Goal: Find contact information: Find contact information

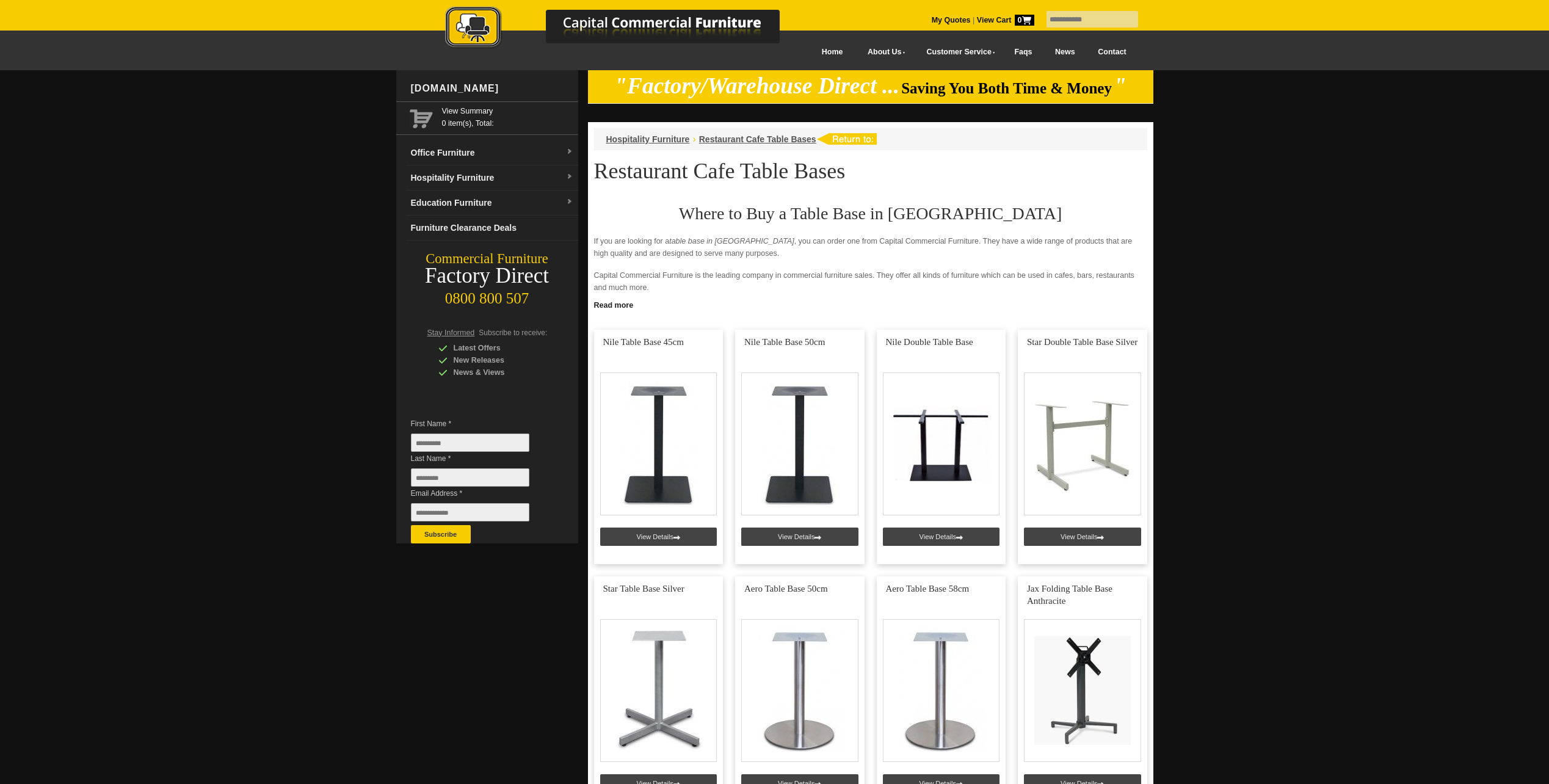
click at [1117, 54] on link "Contact" at bounding box center [1112, 52] width 51 height 28
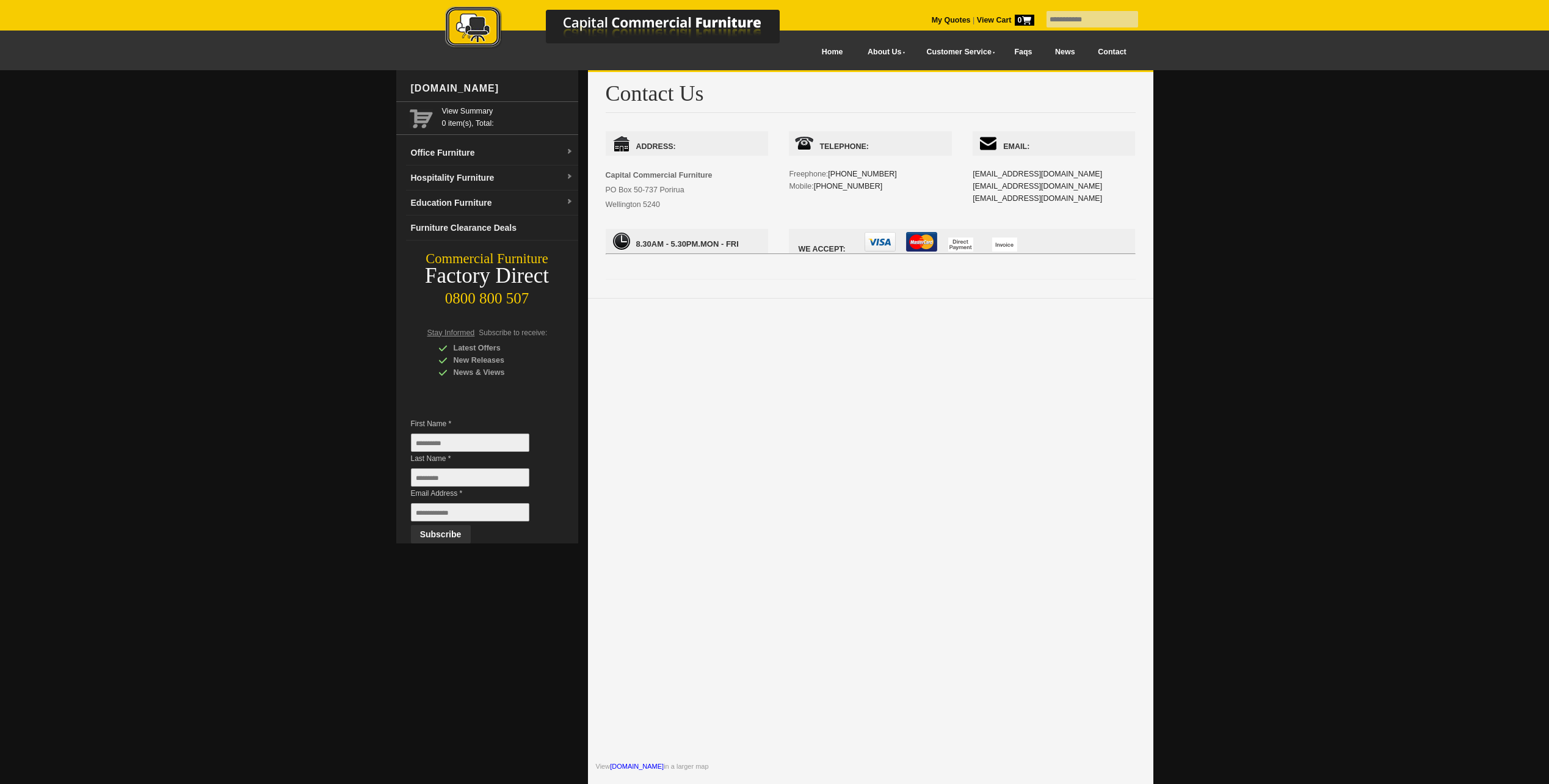
click at [1363, 228] on div at bounding box center [774, 588] width 1549 height 1037
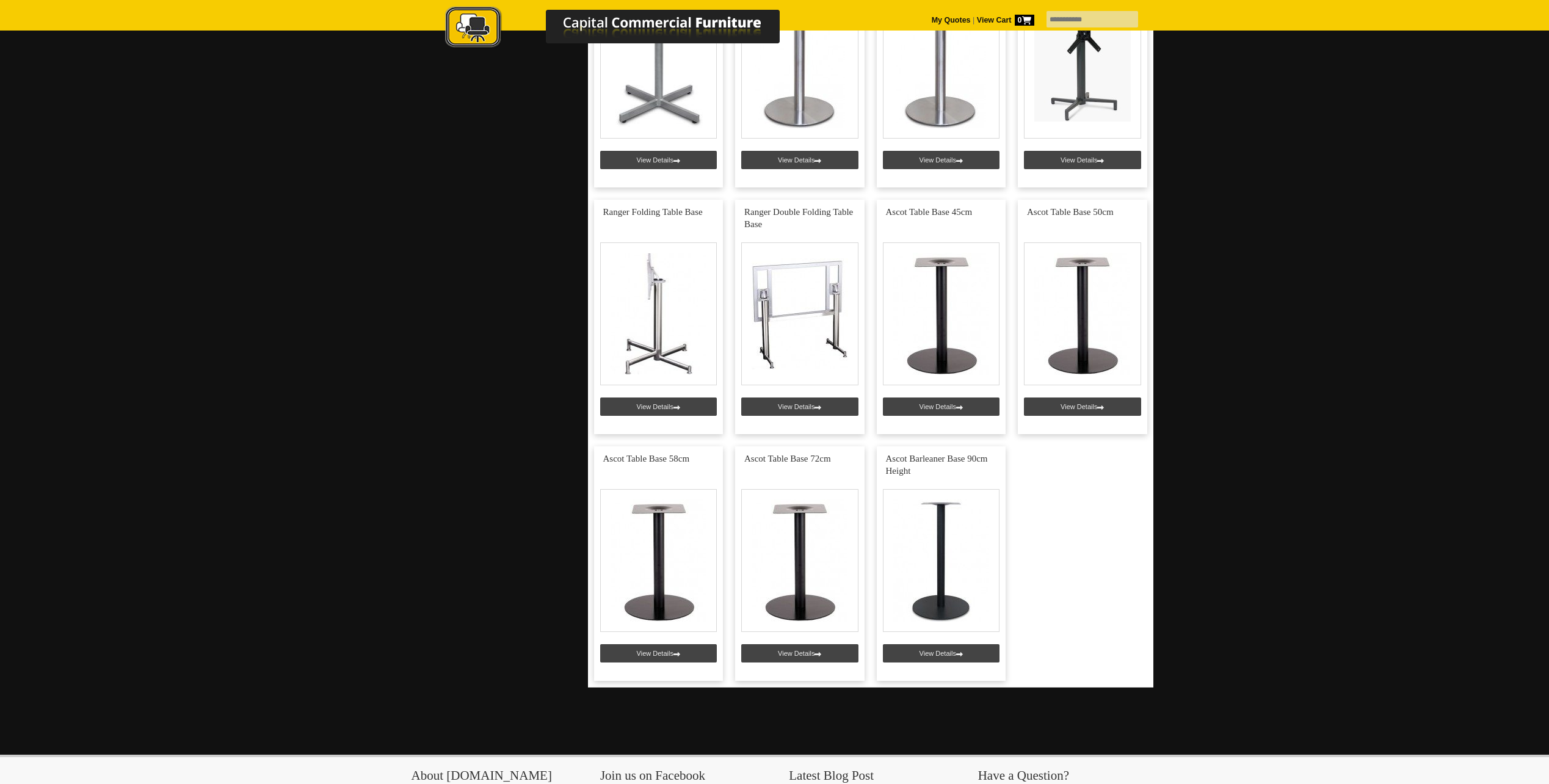
scroll to position [672, 0]
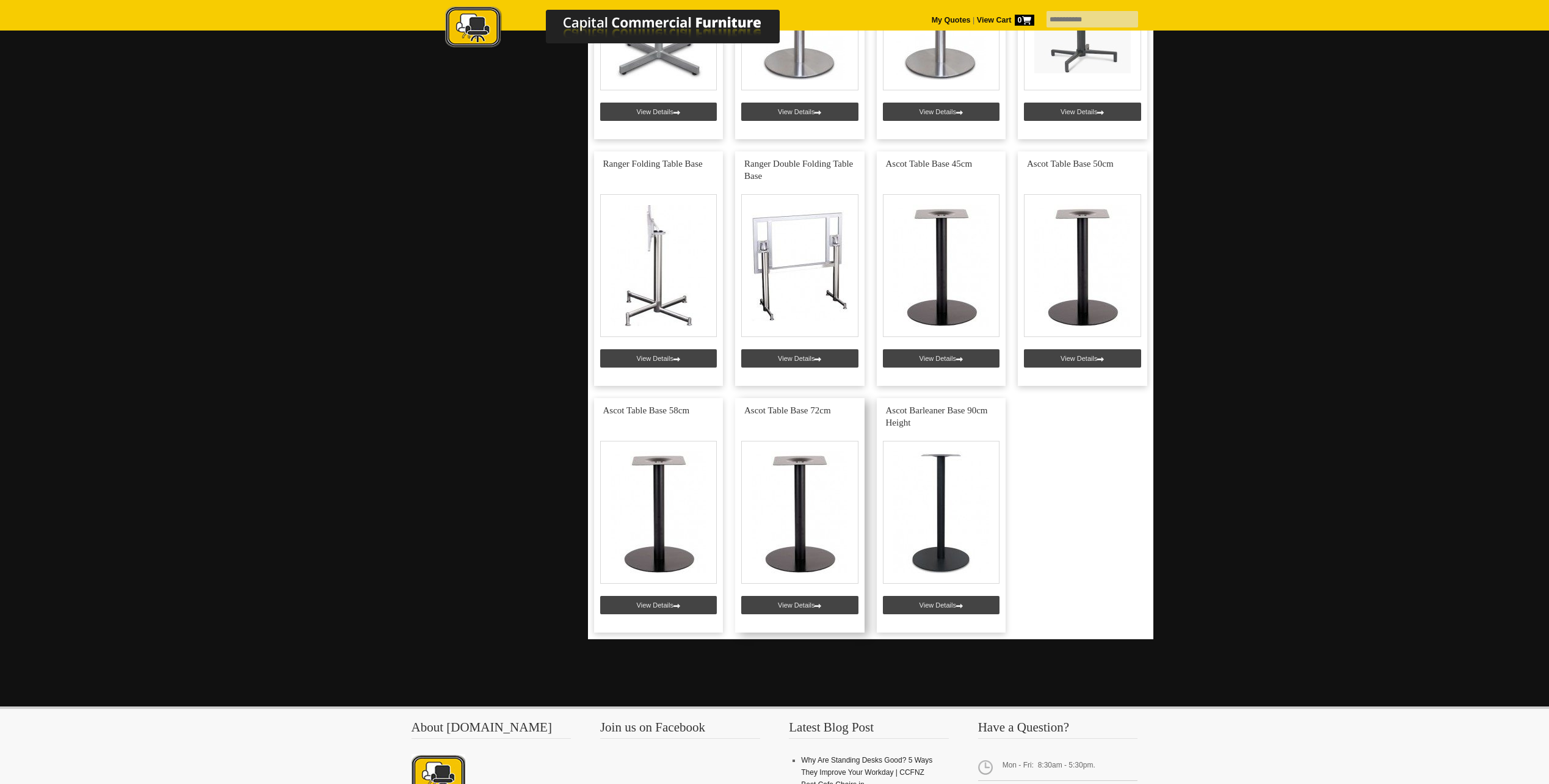
click at [804, 506] on link at bounding box center [800, 515] width 129 height 234
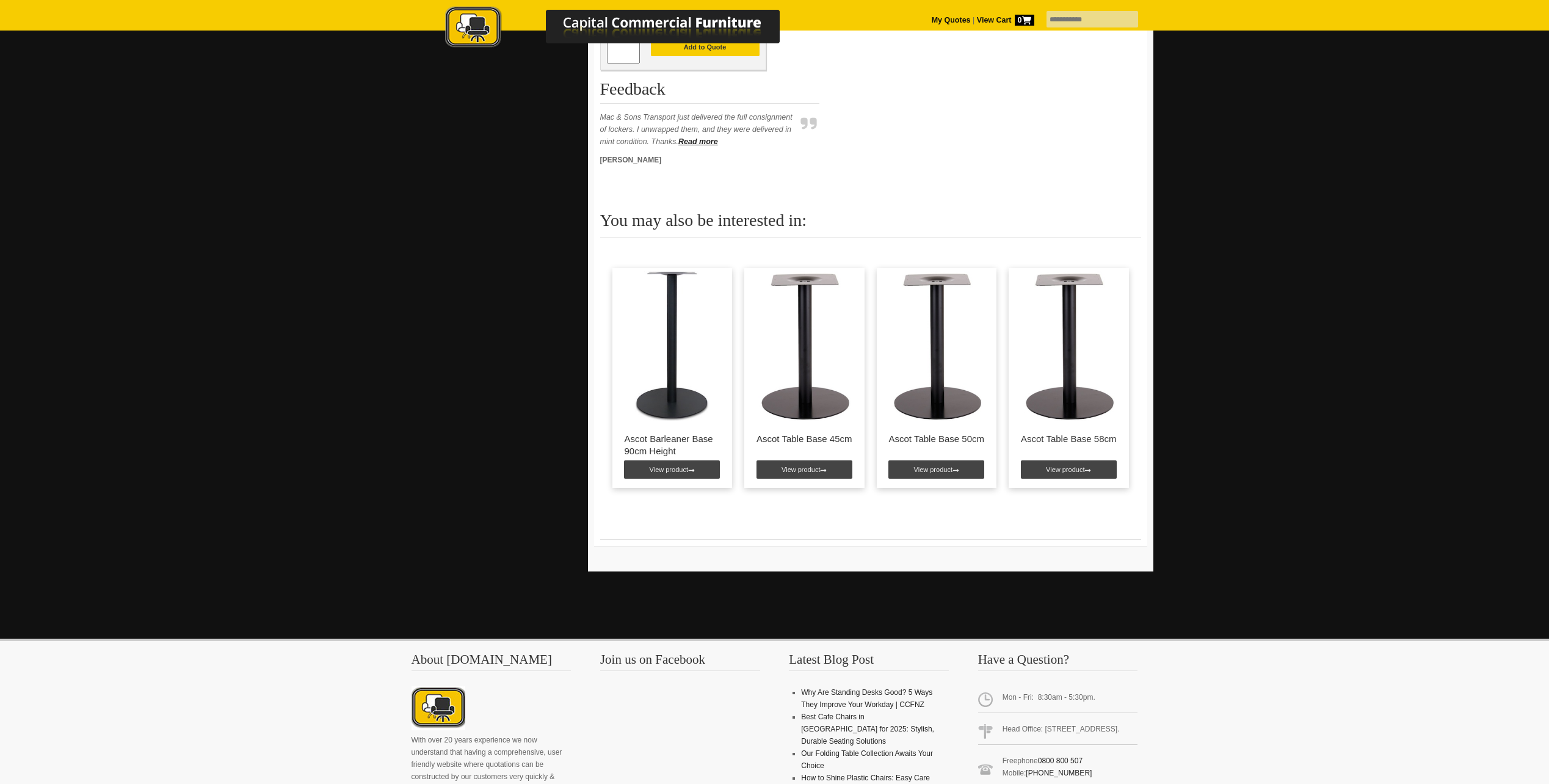
scroll to position [550, 0]
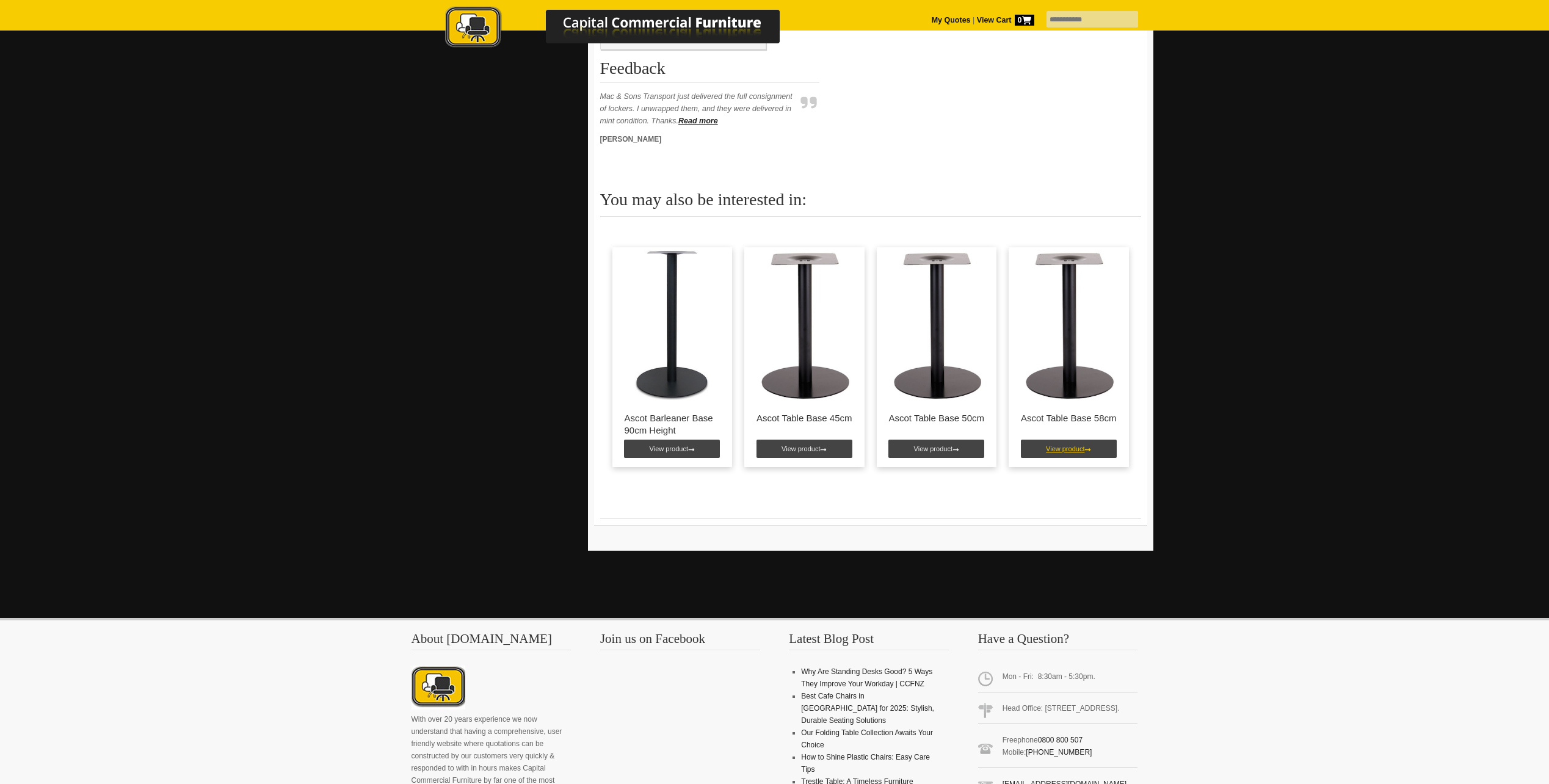
click at [1053, 449] on link "View product" at bounding box center [1068, 449] width 96 height 19
